Goal: Task Accomplishment & Management: Use online tool/utility

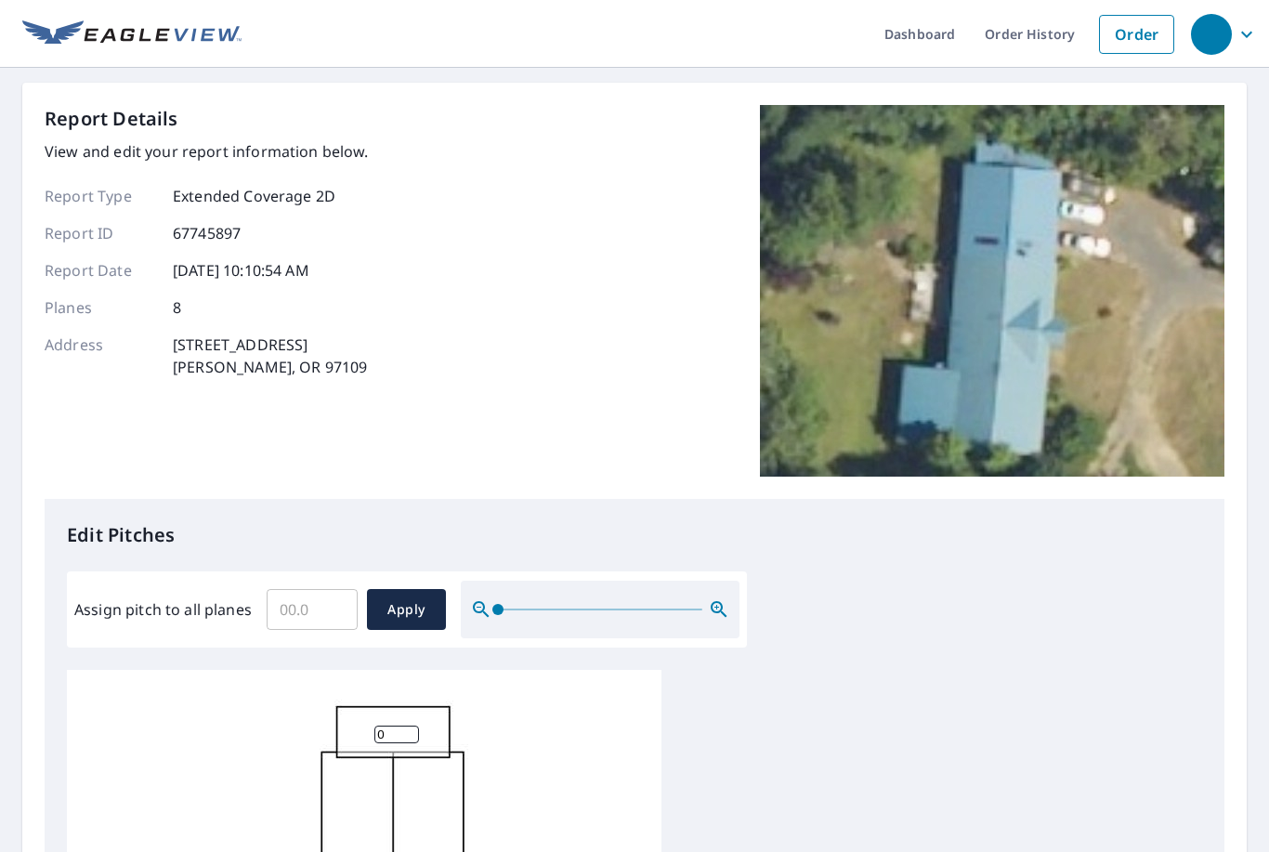
click at [320, 596] on input "Assign pitch to all planes" at bounding box center [312, 609] width 91 height 52
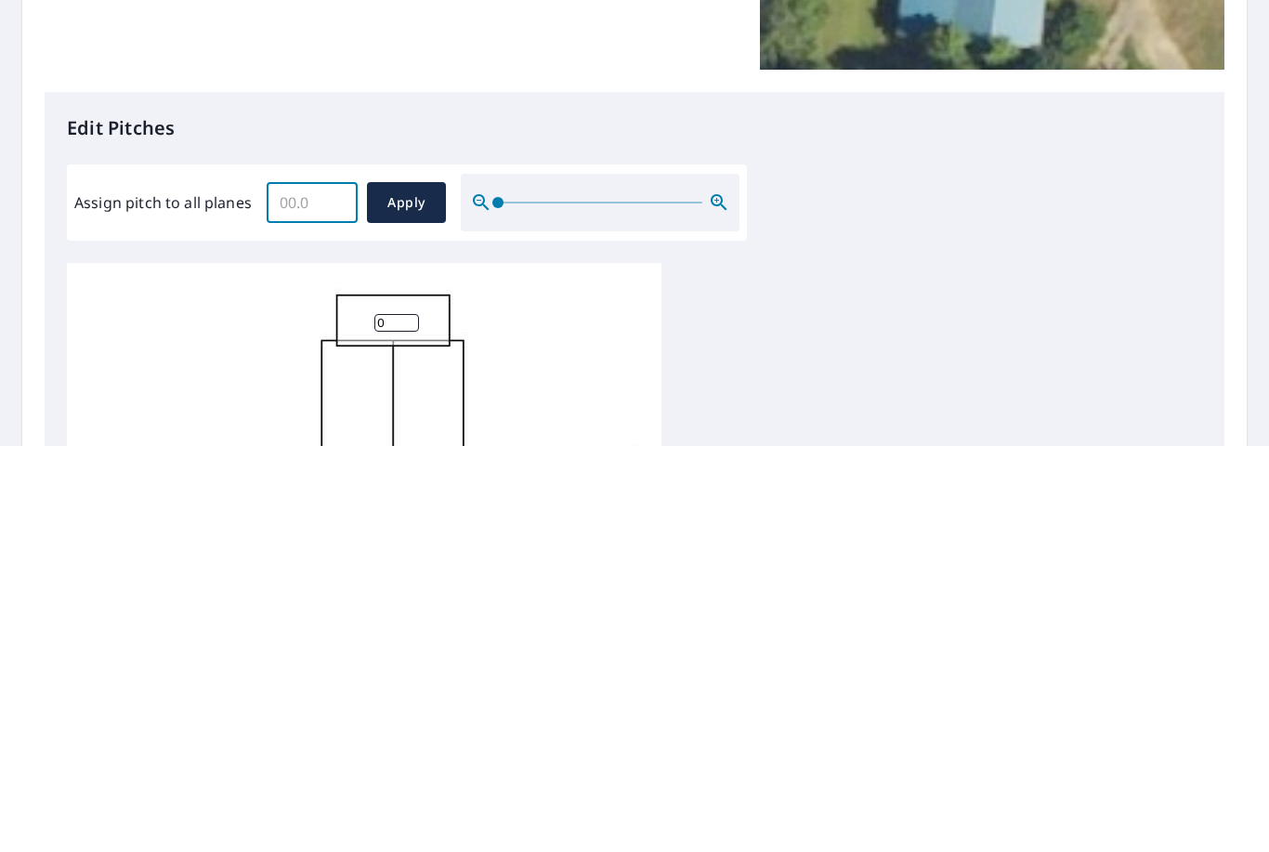
scroll to position [5, 0]
type input "5"
click at [394, 598] on span "Apply" at bounding box center [406, 609] width 49 height 23
type input "5"
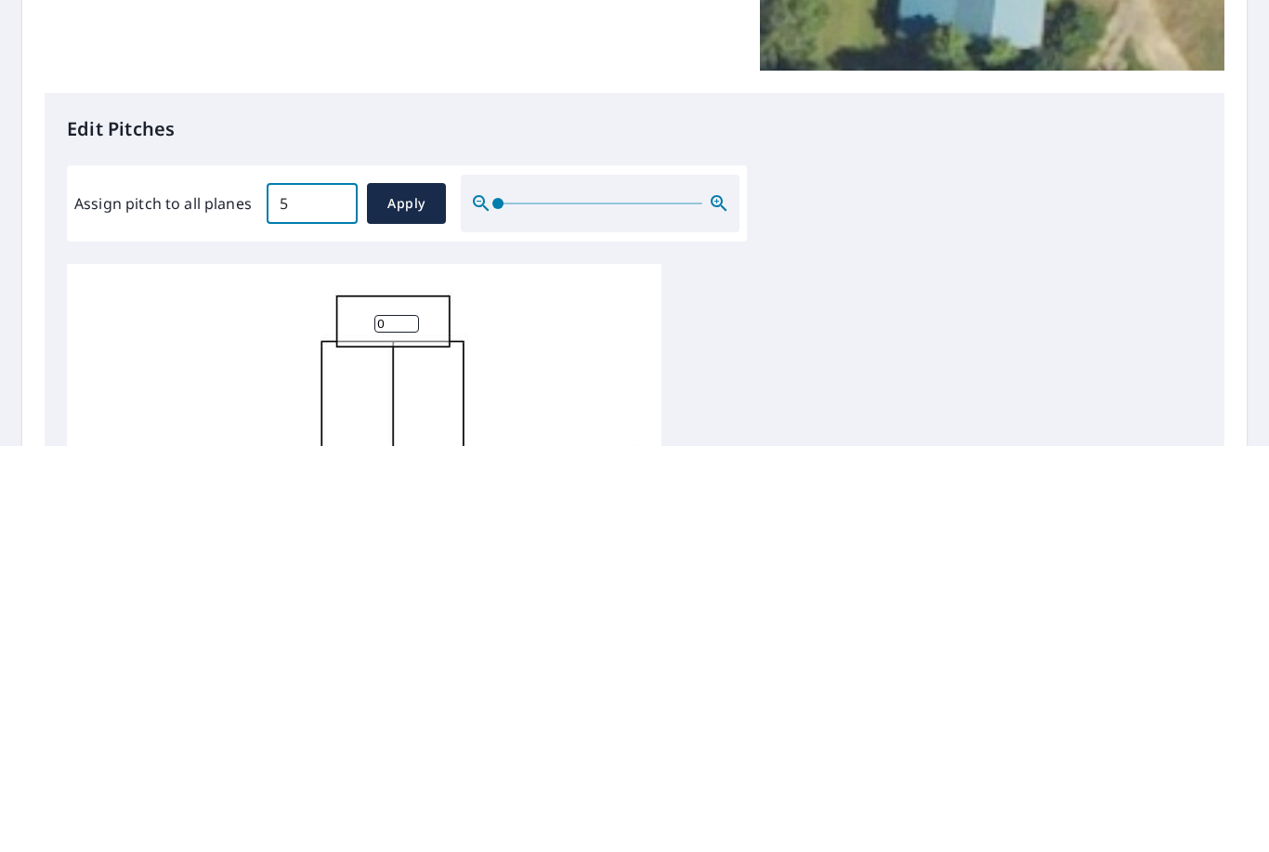
type input "5"
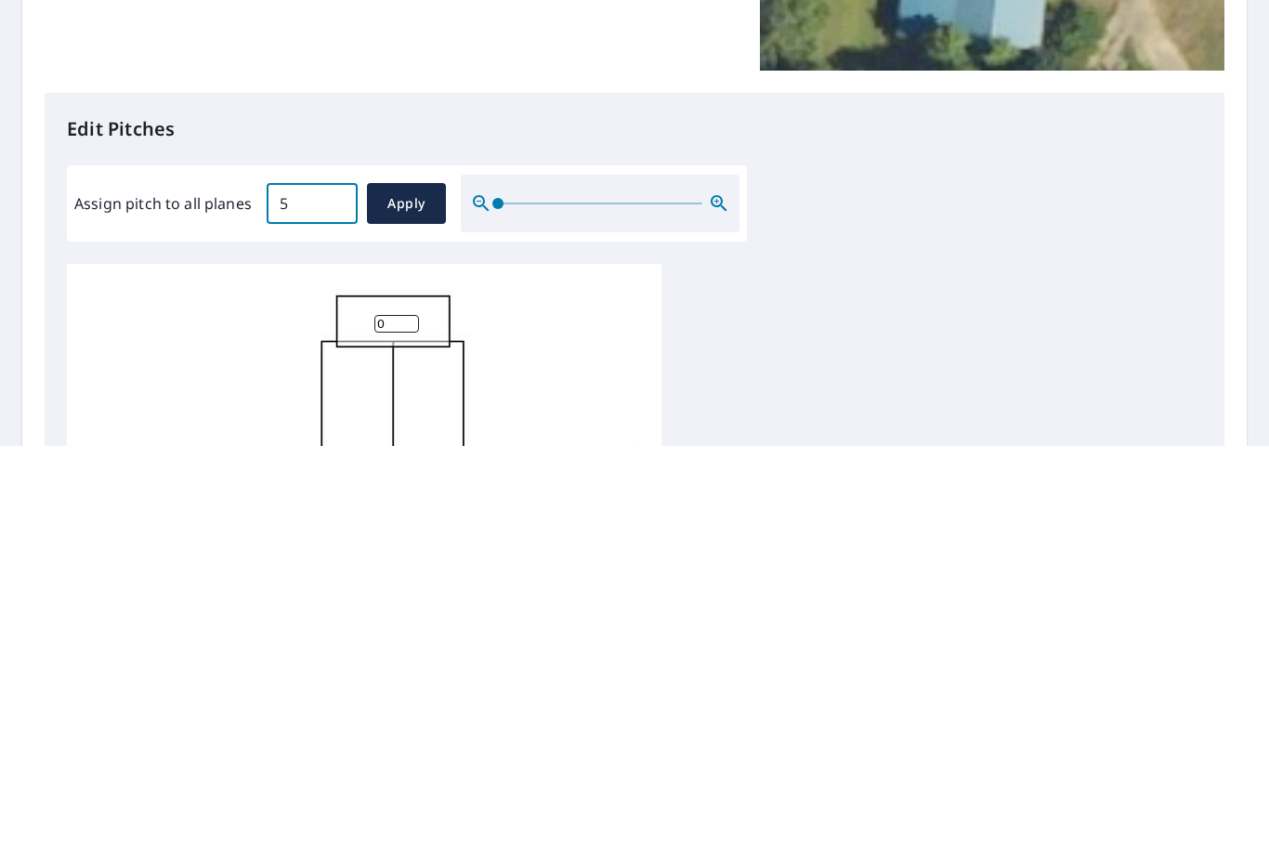
type input "5"
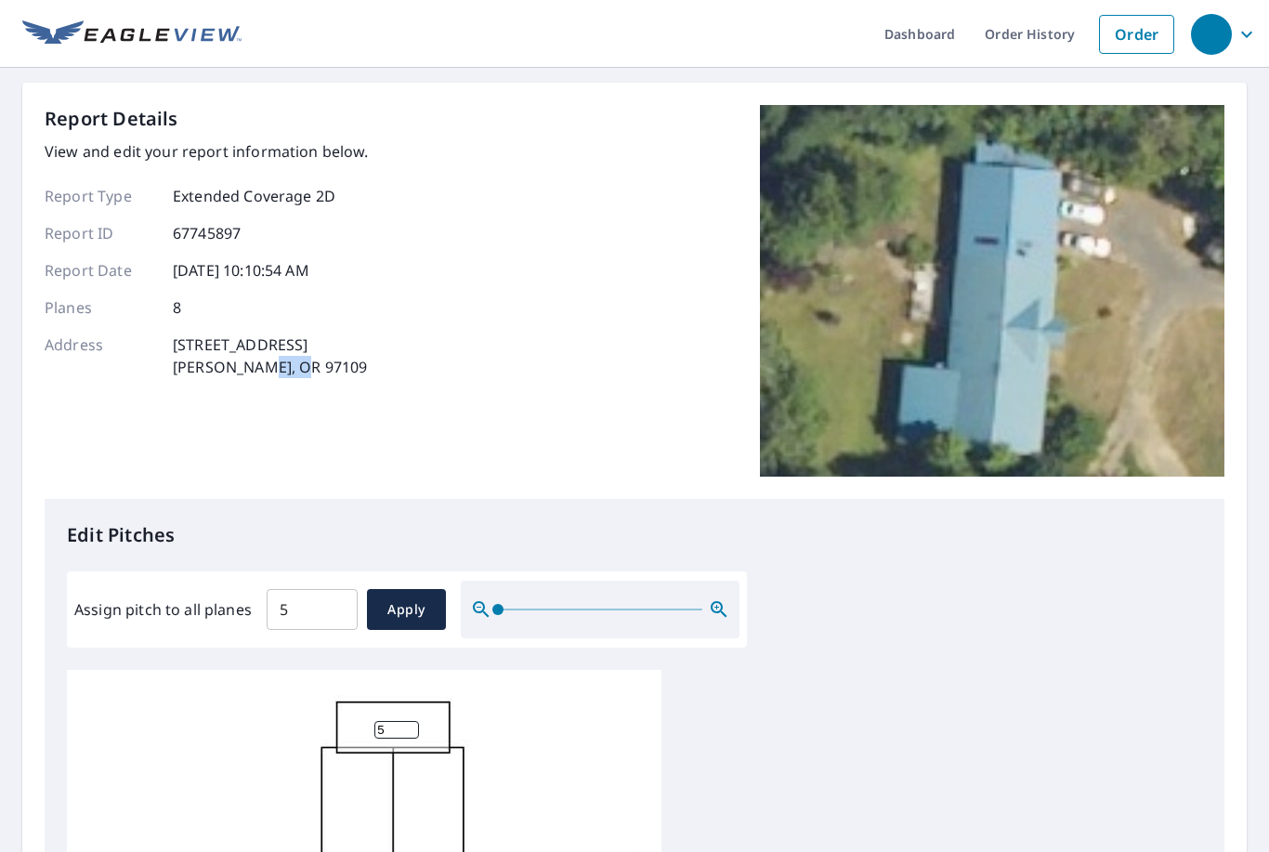
click at [1260, 385] on div "Dashboard Order History Order Report Details View and edit your report informat…" at bounding box center [634, 426] width 1269 height 852
click at [1261, 386] on div "Dashboard Order History Order Report Details View and edit your report informat…" at bounding box center [634, 426] width 1269 height 852
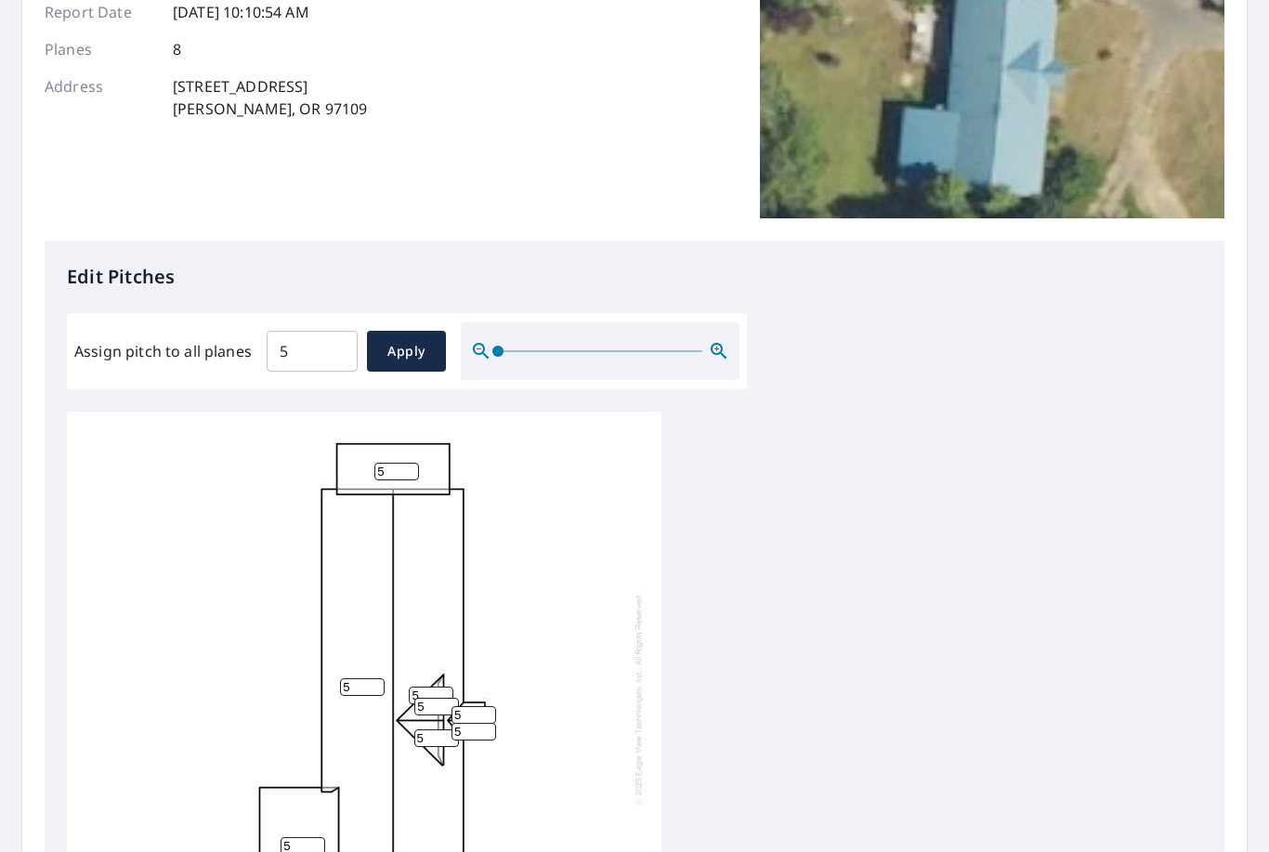
scroll to position [257, 0]
click at [391, 408] on div "5 5 5 5 5 5 5 5" at bounding box center [364, 699] width 594 height 583
click at [401, 464] on input "5" at bounding box center [396, 473] width 45 height 18
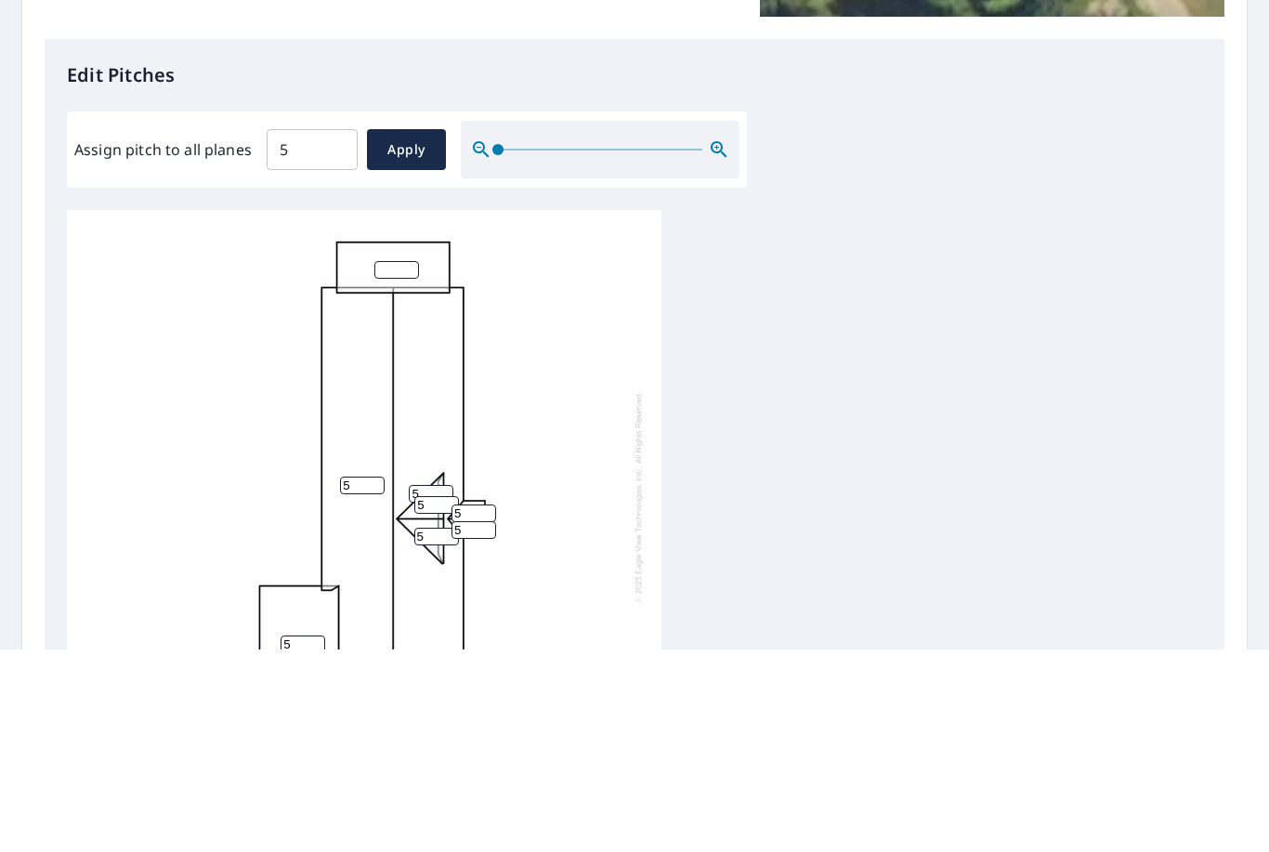
type input "2"
type input "3"
click at [828, 412] on div "5 5 5 3 5 5 5 5" at bounding box center [634, 703] width 1135 height 583
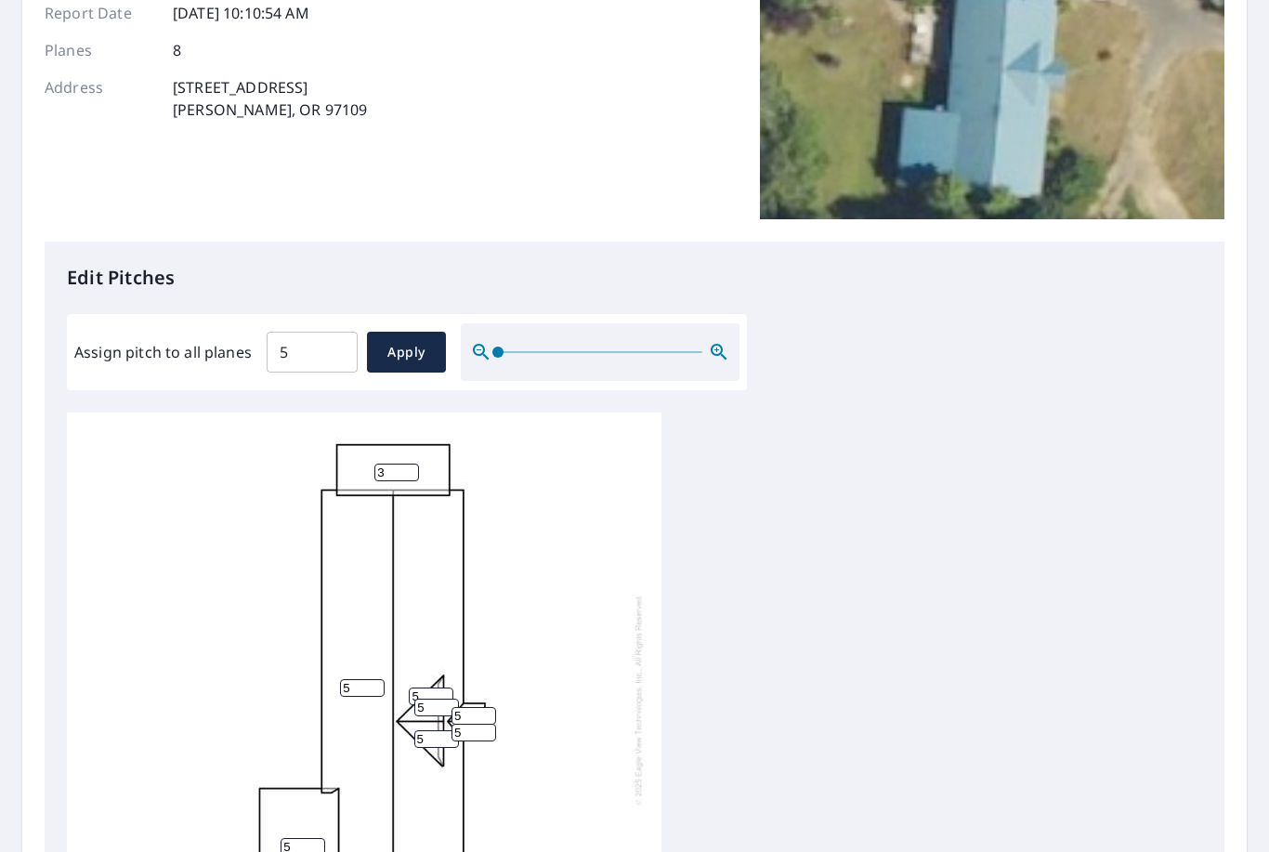
click at [314, 838] on input "5" at bounding box center [303, 847] width 45 height 18
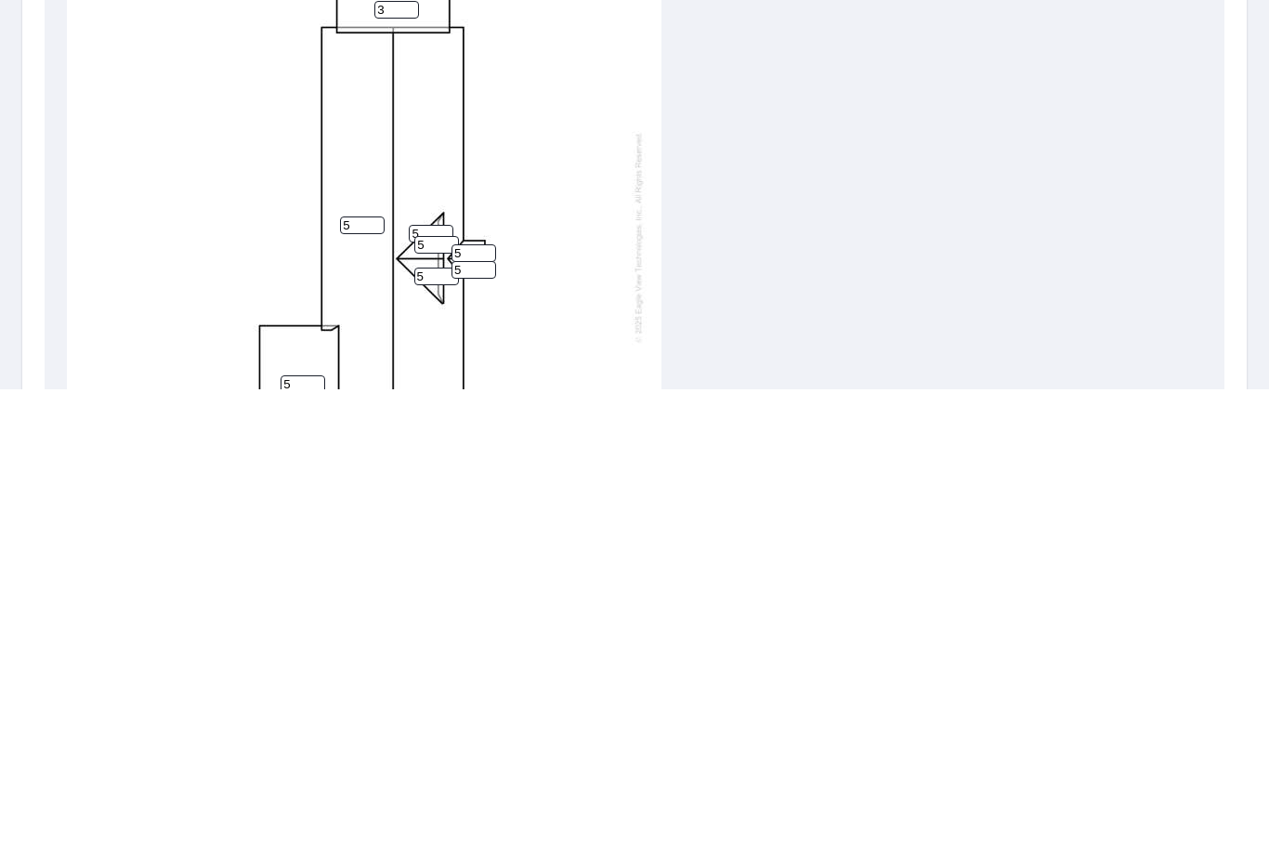
click at [309, 838] on input "5" at bounding box center [303, 847] width 45 height 18
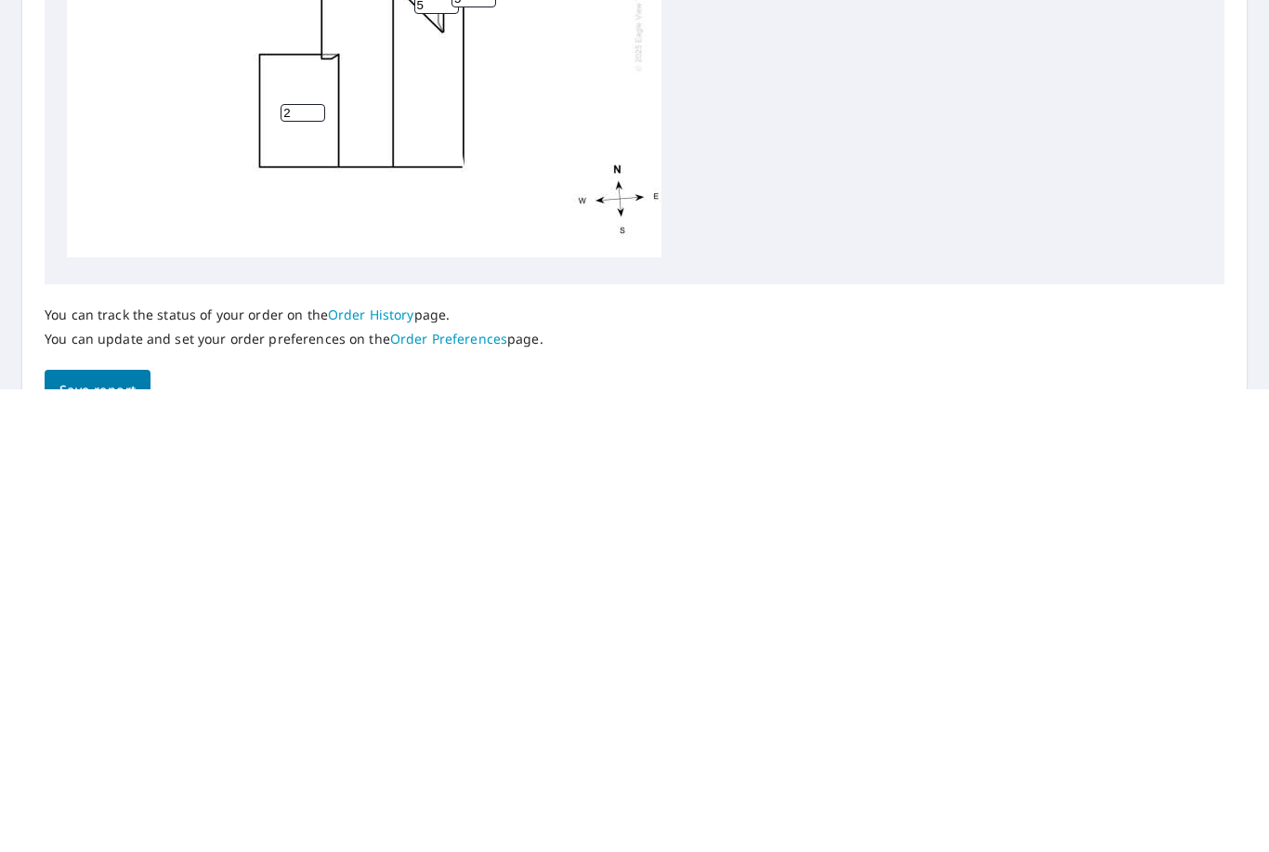
scroll to position [548, 0]
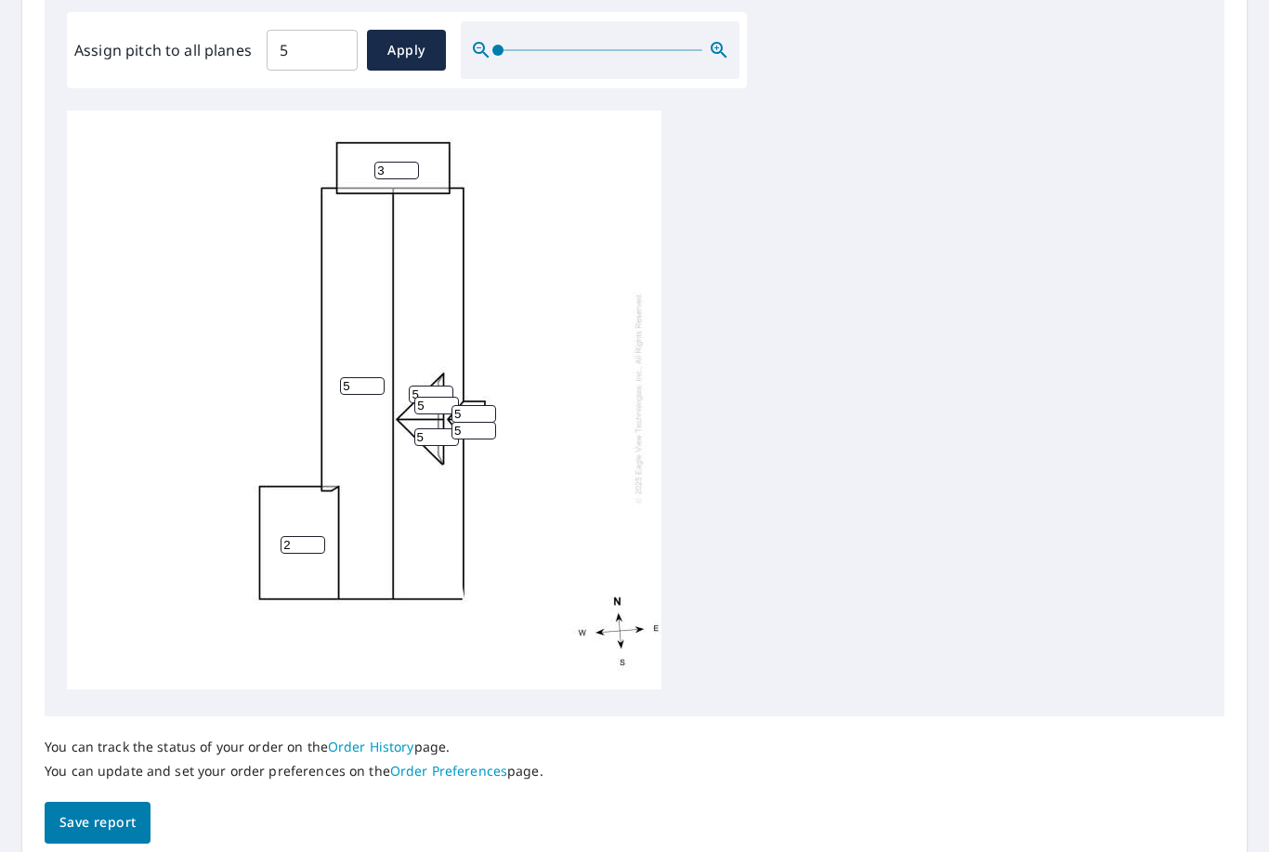
type input "2"
click at [119, 811] on span "Save report" at bounding box center [97, 822] width 76 height 23
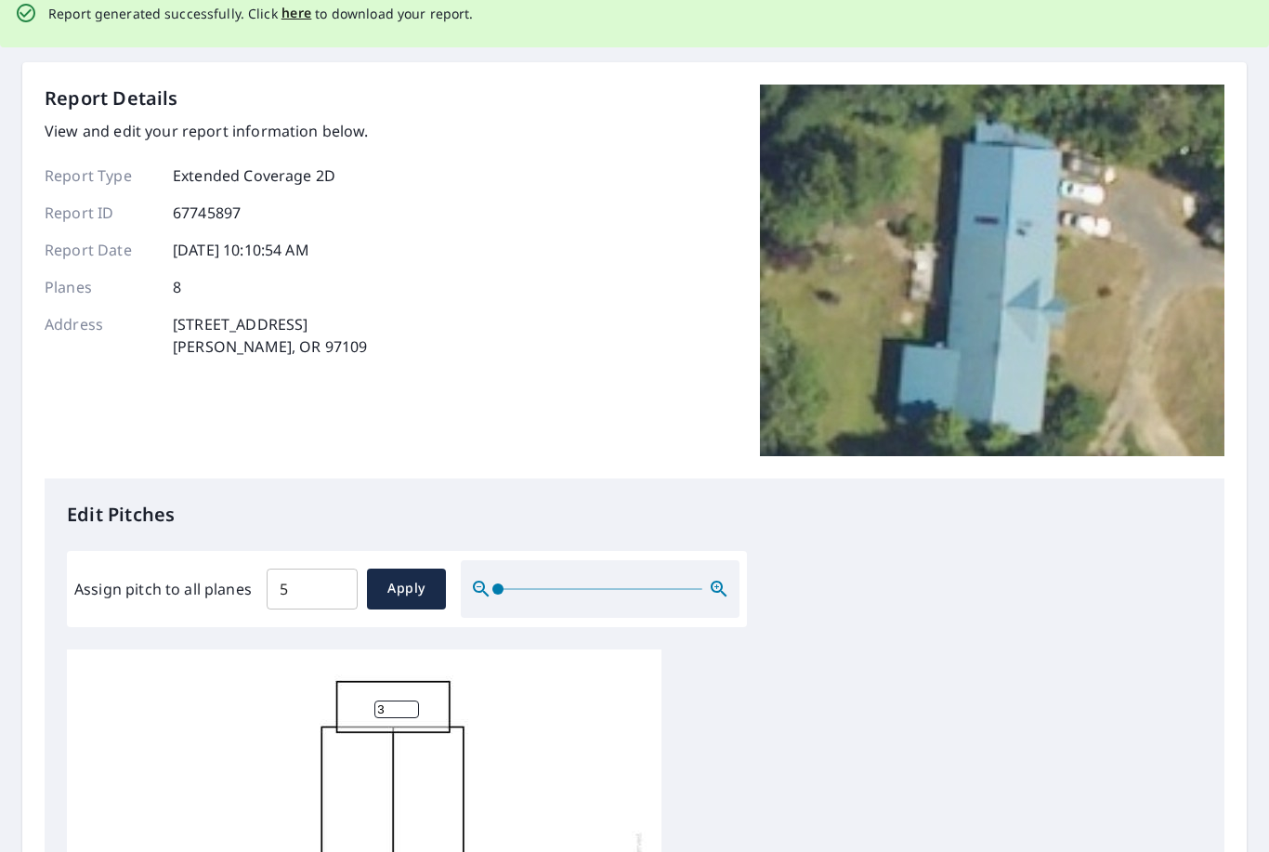
scroll to position [0, 0]
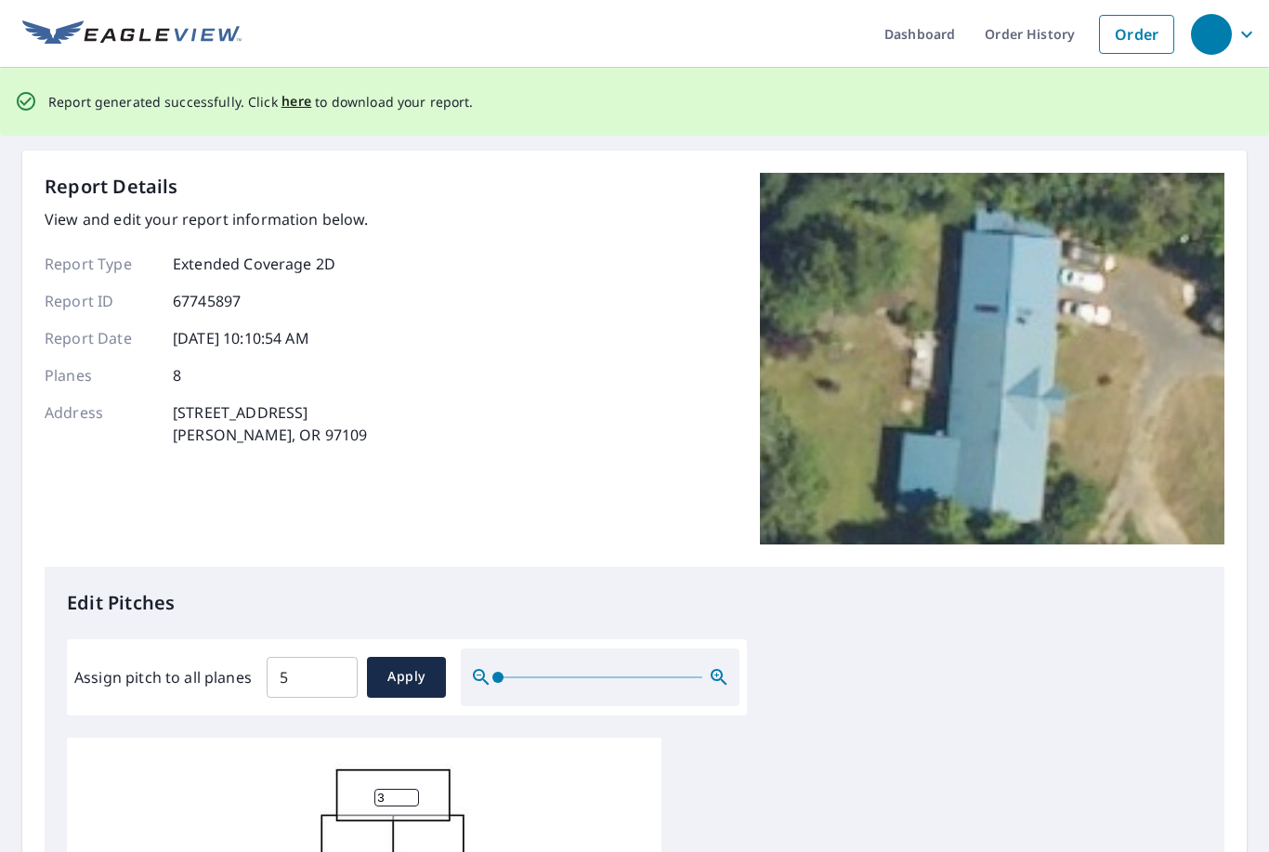
click at [41, 164] on div "Report Details View and edit your report information below. Report Type Extende…" at bounding box center [634, 821] width 1224 height 1342
click at [294, 90] on span "here" at bounding box center [296, 101] width 31 height 23
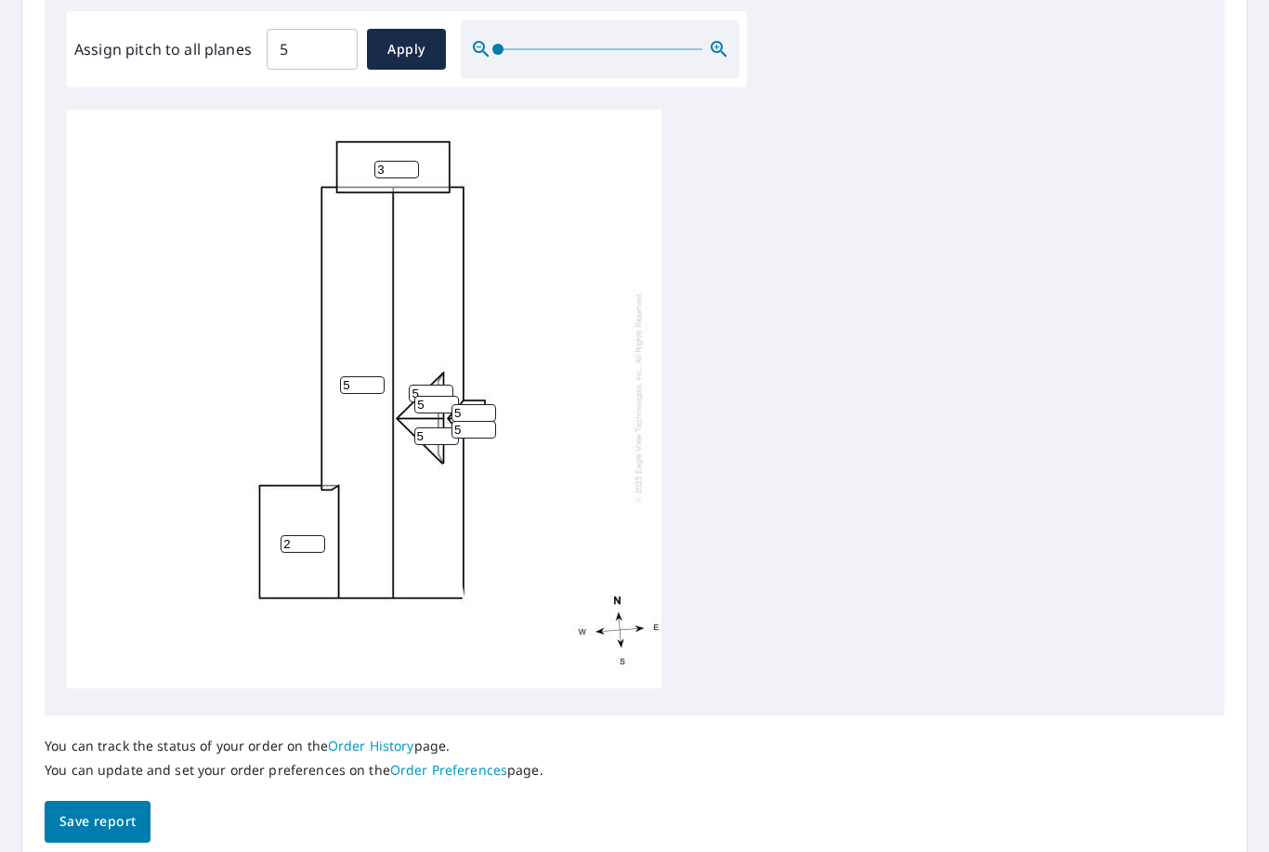
scroll to position [558, 0]
click at [103, 812] on span "Save report" at bounding box center [97, 823] width 76 height 23
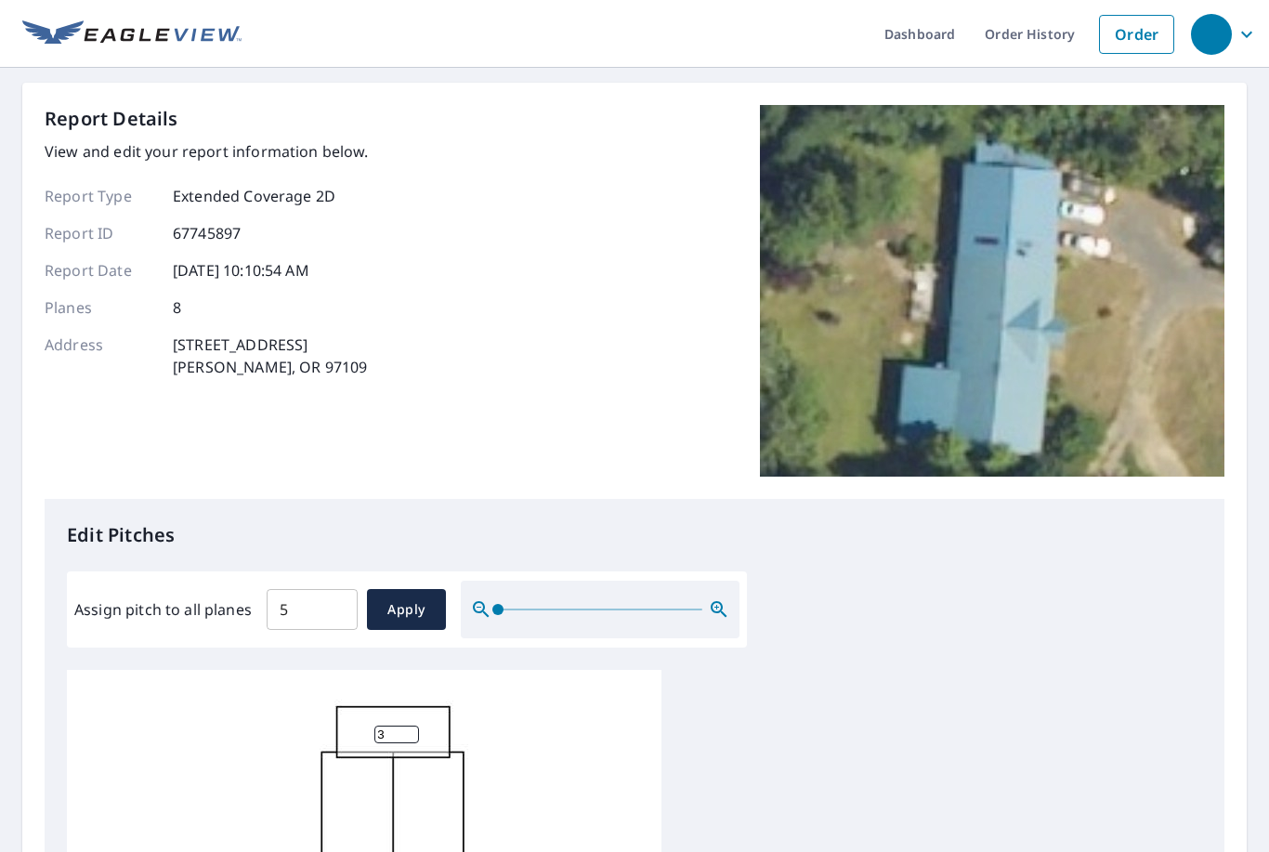
scroll to position [0, 0]
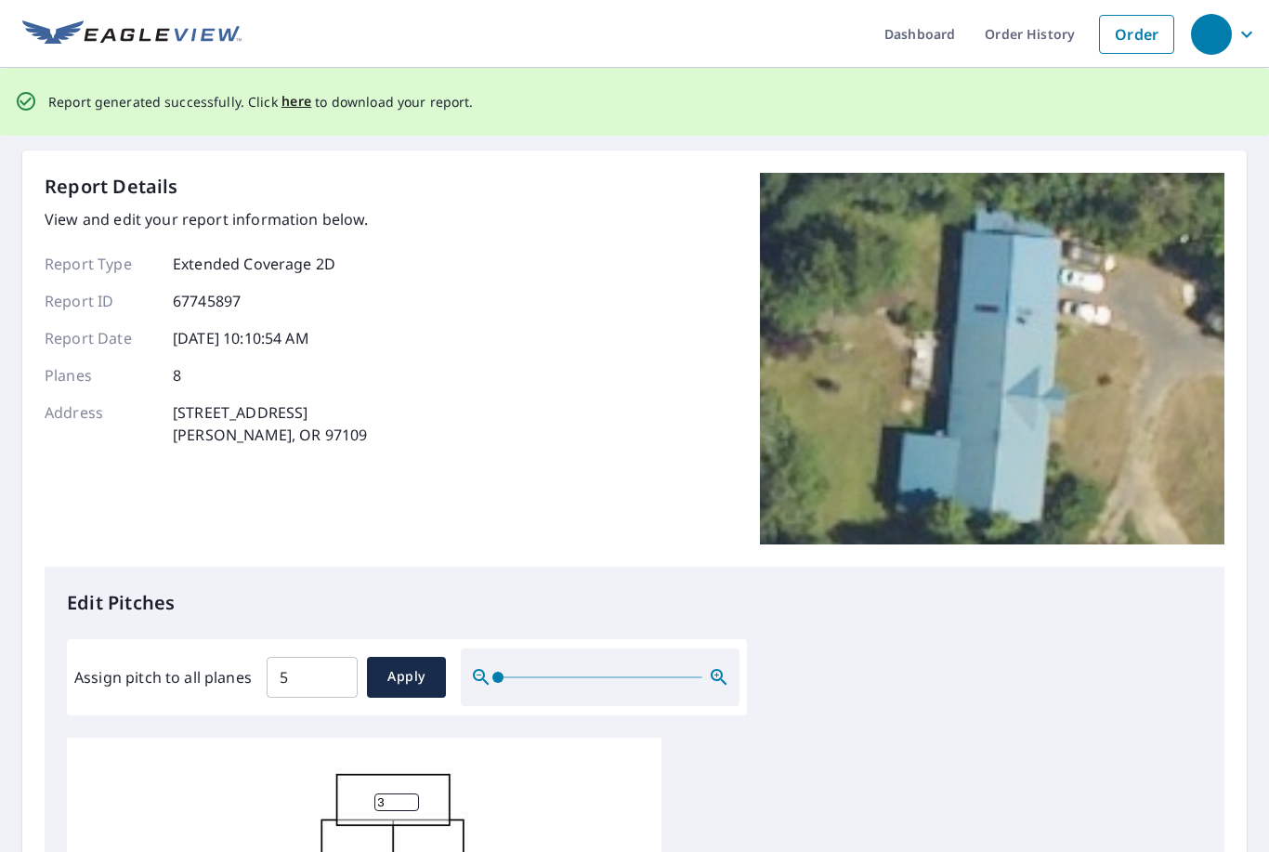
click at [290, 90] on span "here" at bounding box center [296, 101] width 31 height 23
